Goal: Task Accomplishment & Management: Manage account settings

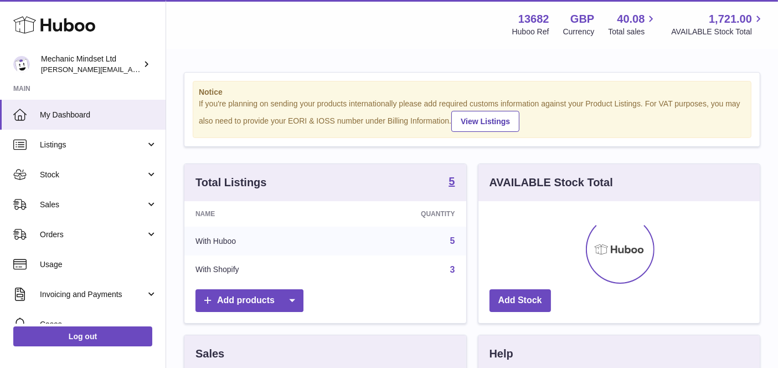
scroll to position [172, 282]
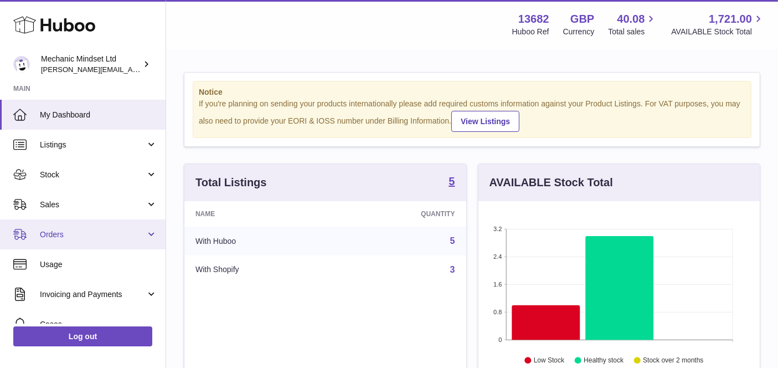
click at [101, 227] on link "Orders" at bounding box center [83, 234] width 166 height 30
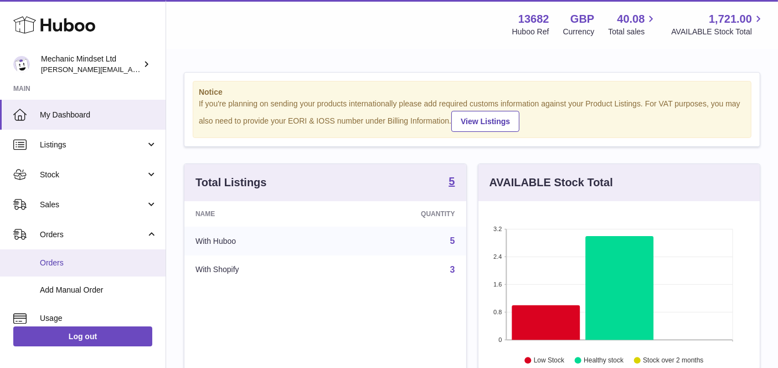
click at [98, 255] on link "Orders" at bounding box center [83, 262] width 166 height 27
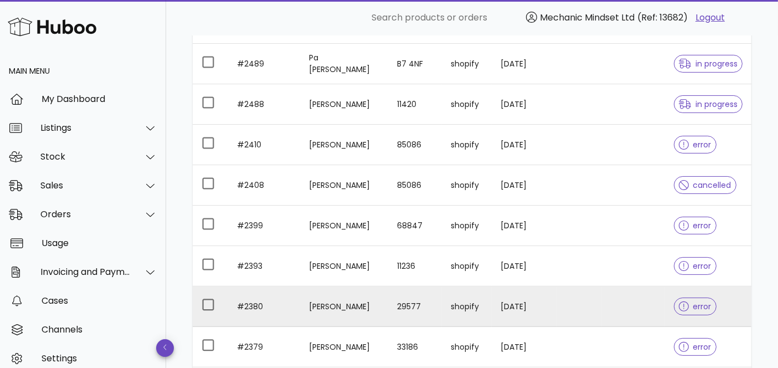
scroll to position [307, 0]
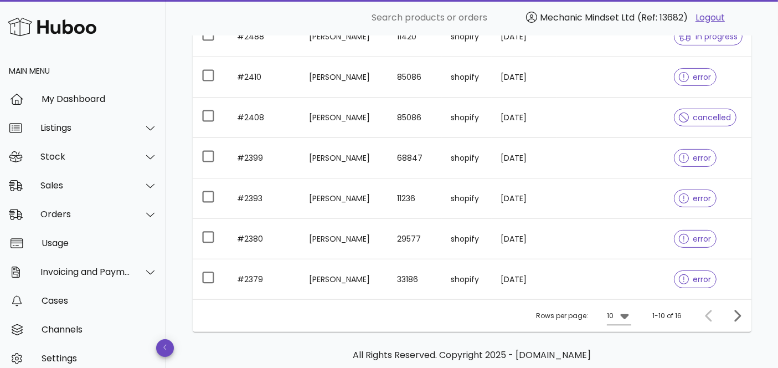
click at [616, 313] on div at bounding box center [624, 315] width 16 height 13
click at [618, 344] on div "50" at bounding box center [622, 343] width 11 height 11
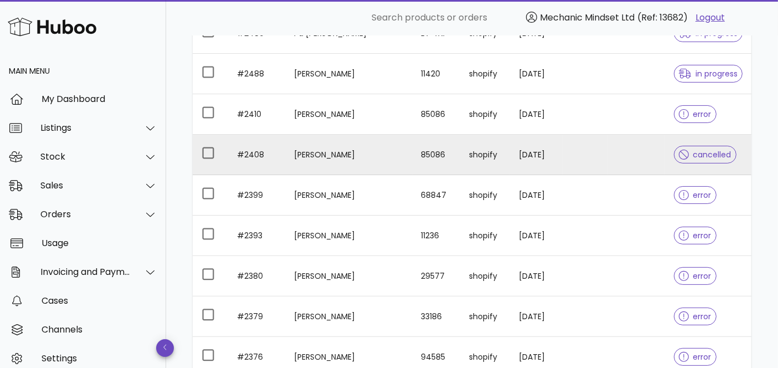
scroll to position [244, 0]
